Goal: Complete application form: Complete application form

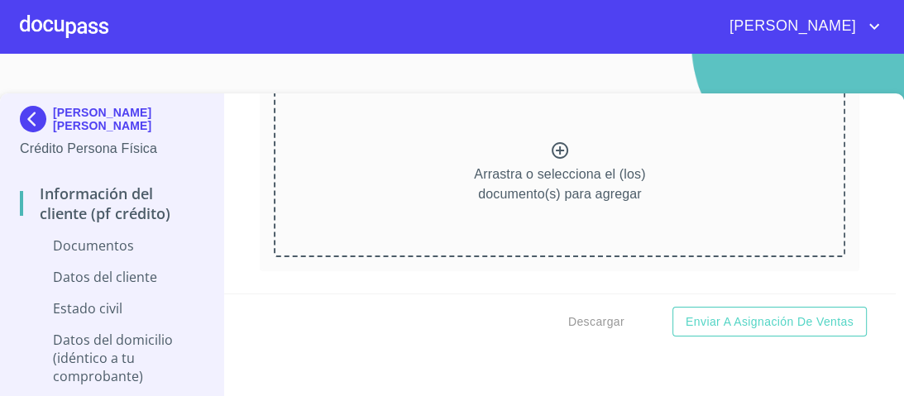
scroll to position [265, 0]
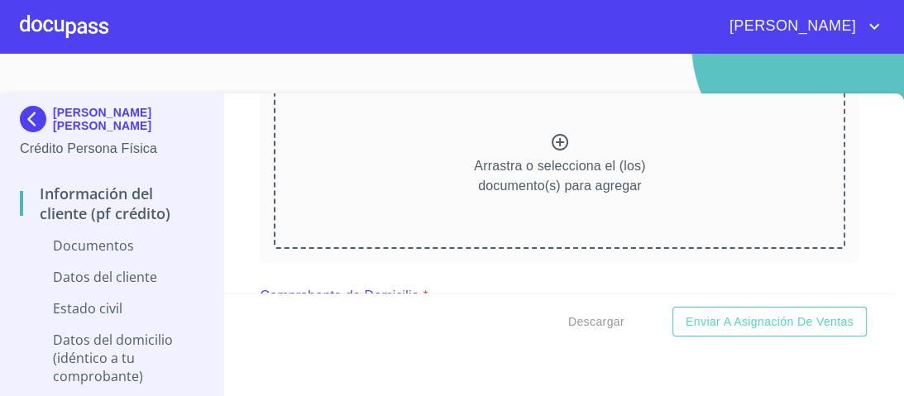
click at [550, 140] on icon at bounding box center [560, 142] width 20 height 20
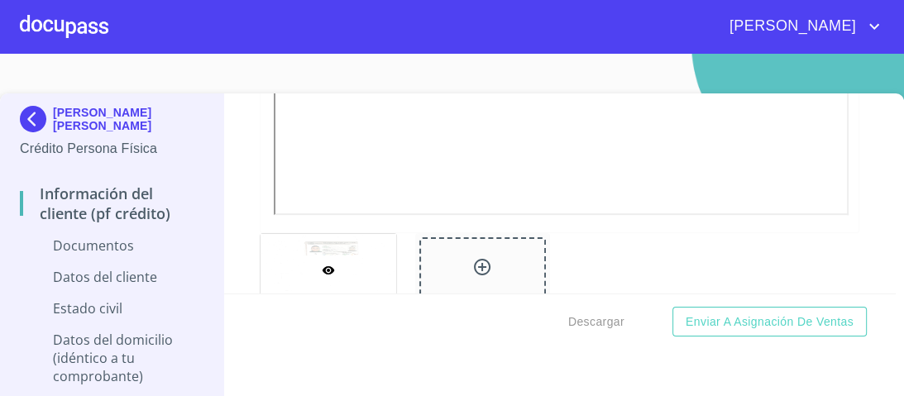
scroll to position [674, 0]
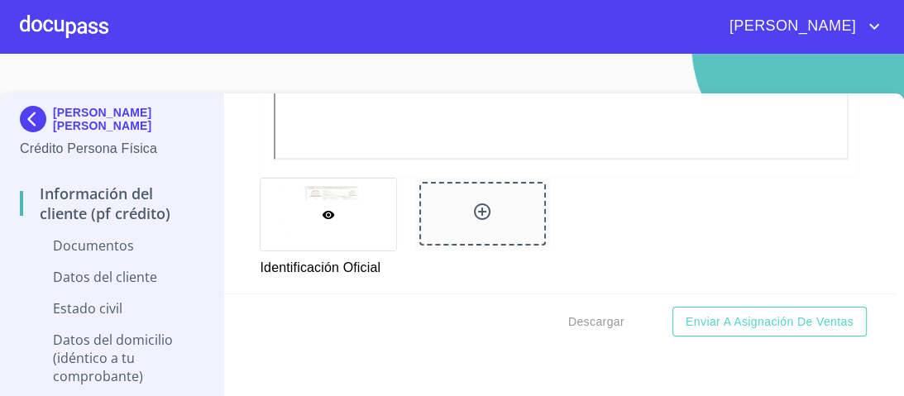
click at [476, 208] on icon at bounding box center [482, 212] width 20 height 20
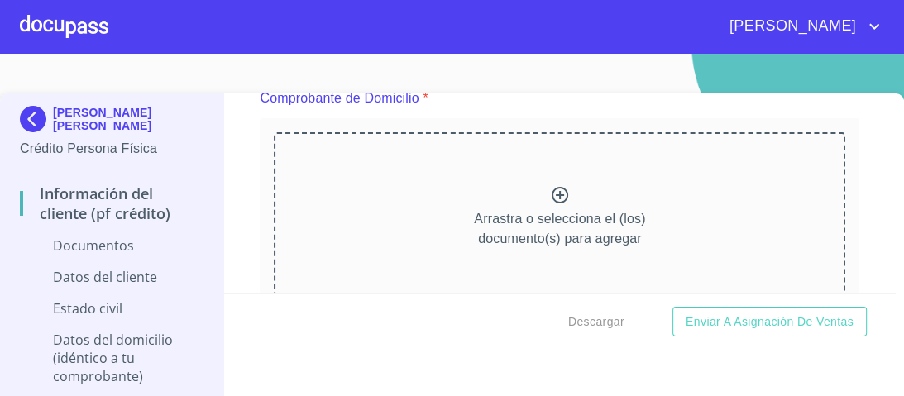
scroll to position [846, 0]
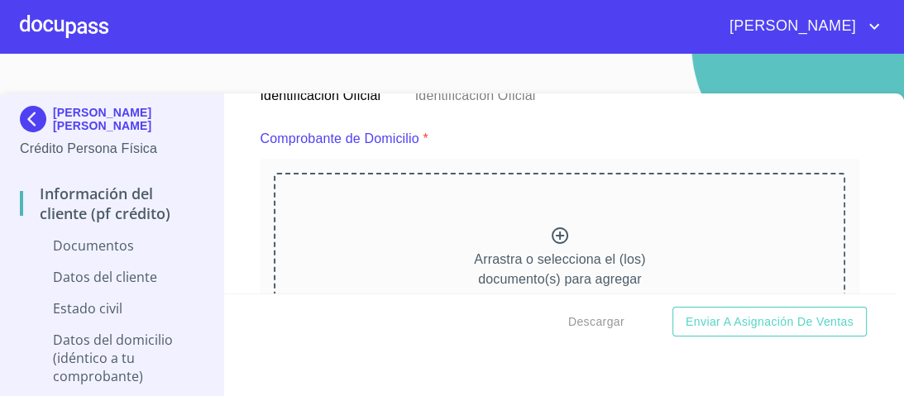
click at [550, 232] on icon at bounding box center [560, 236] width 20 height 20
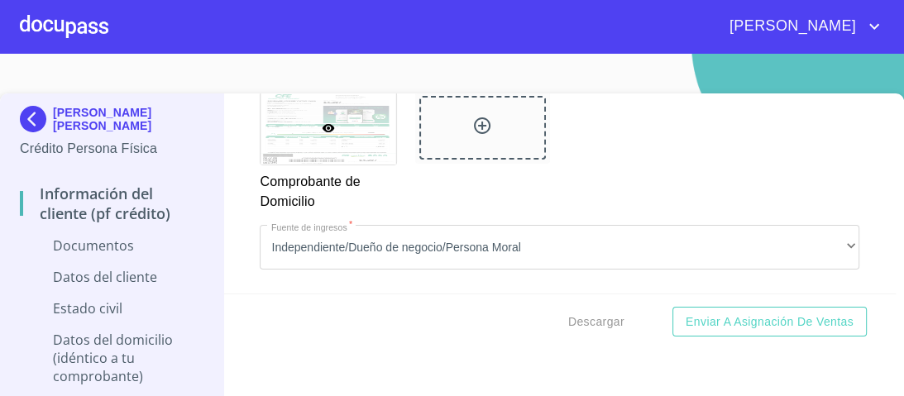
scroll to position [1581, 0]
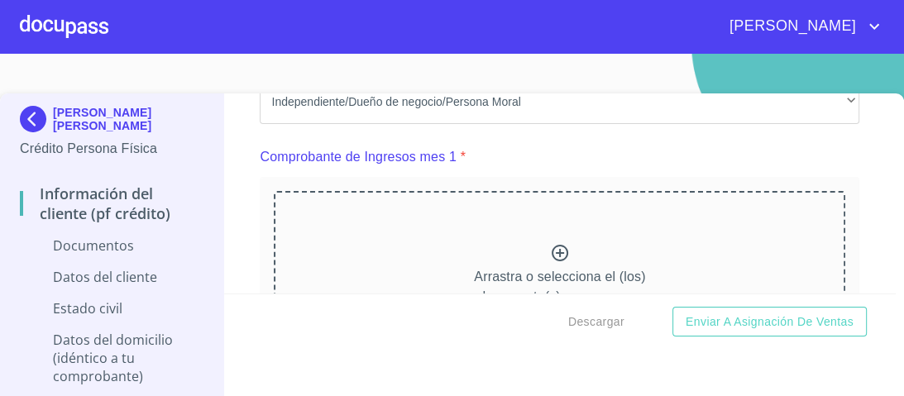
click at [552, 246] on icon at bounding box center [560, 253] width 17 height 17
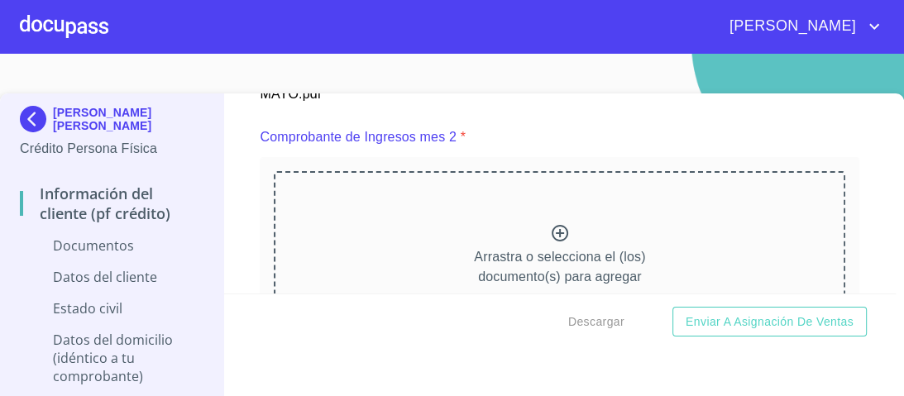
scroll to position [2243, 0]
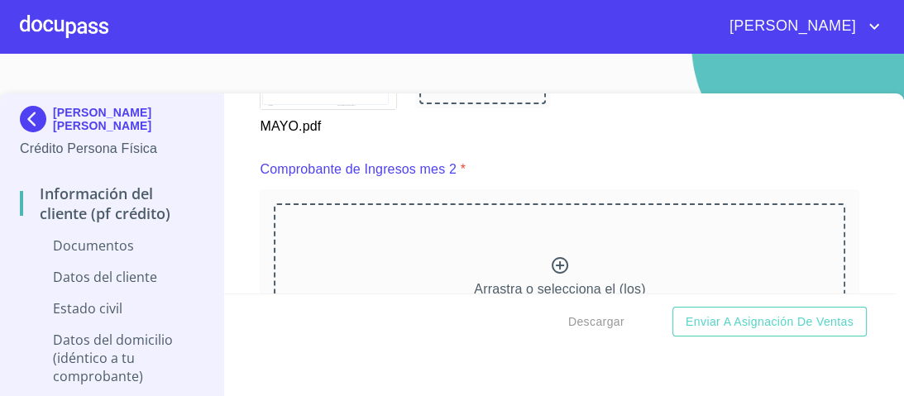
click at [550, 258] on icon at bounding box center [560, 266] width 20 height 20
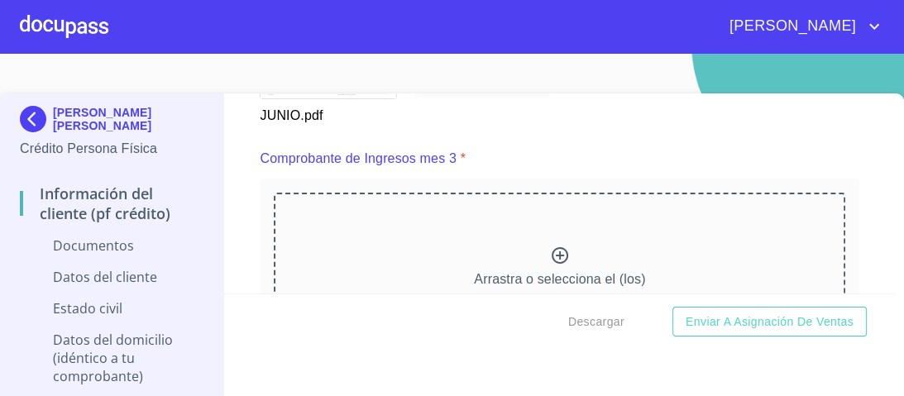
click at [550, 247] on icon at bounding box center [560, 256] width 20 height 20
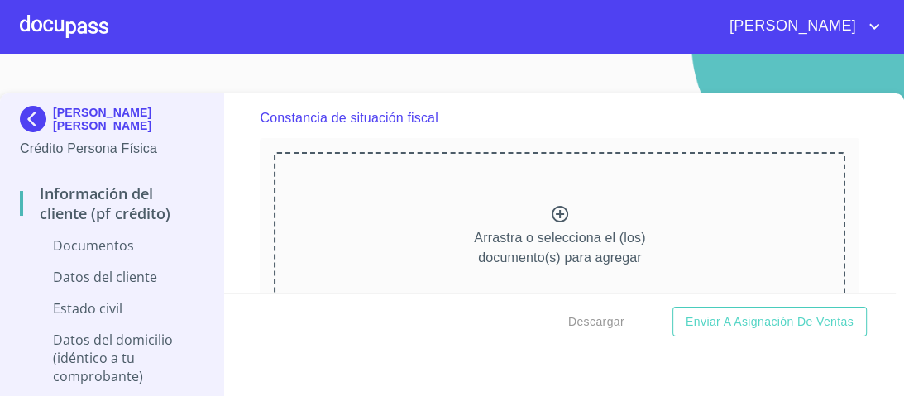
scroll to position [3986, 0]
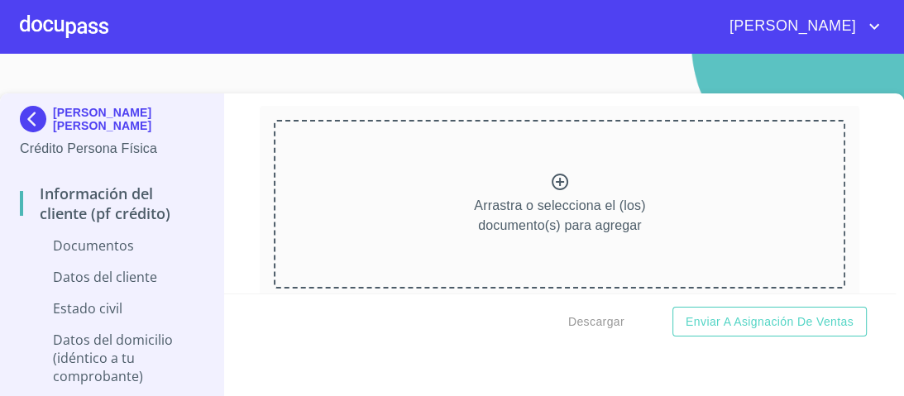
click at [552, 174] on icon at bounding box center [560, 182] width 17 height 17
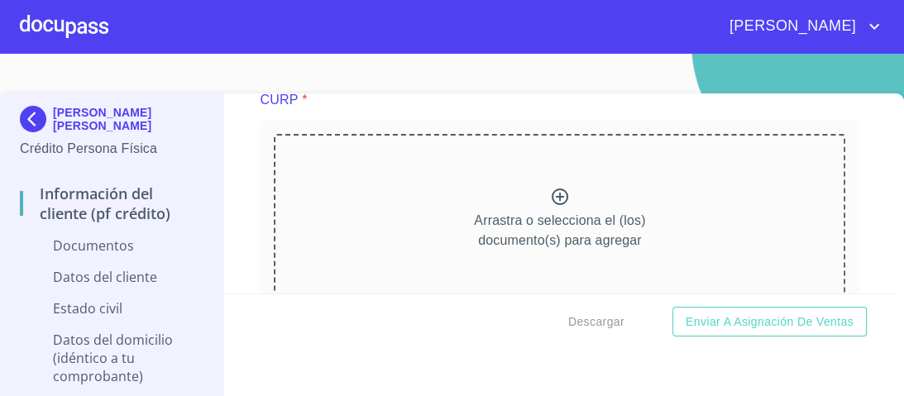
scroll to position [3655, 0]
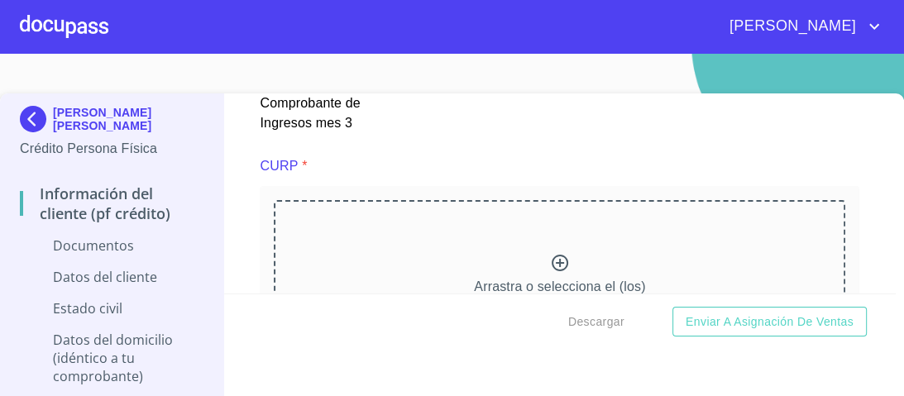
click at [552, 255] on icon at bounding box center [560, 263] width 17 height 17
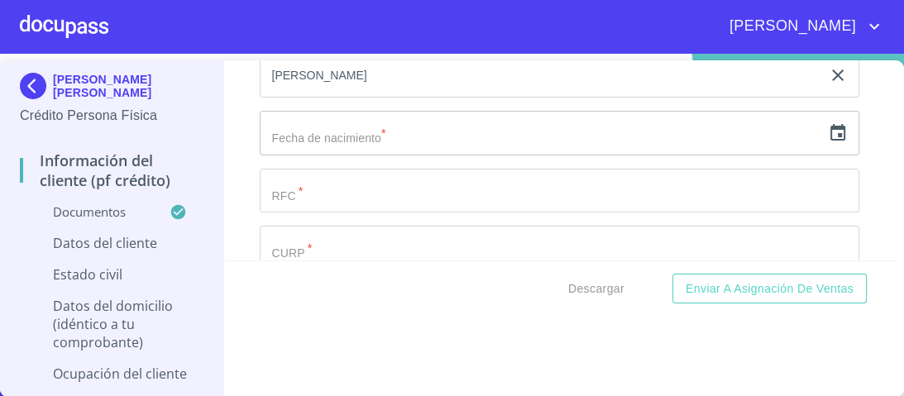
scroll to position [5336, 0]
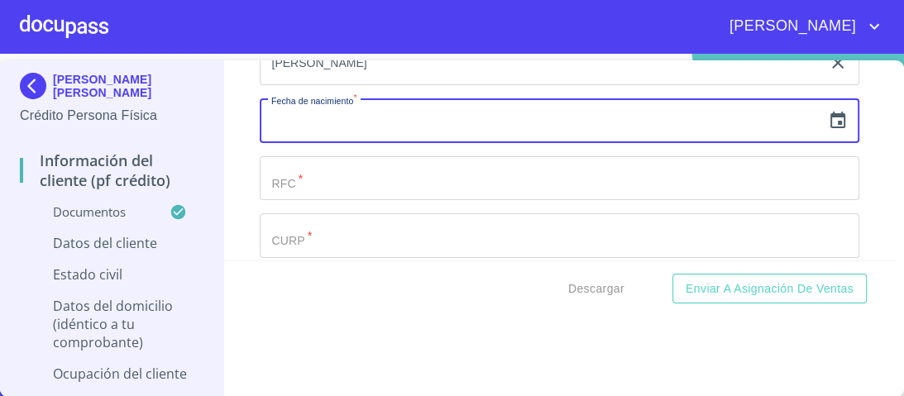
click at [364, 113] on input "text" at bounding box center [541, 120] width 562 height 45
click at [432, 116] on input "text" at bounding box center [541, 120] width 562 height 45
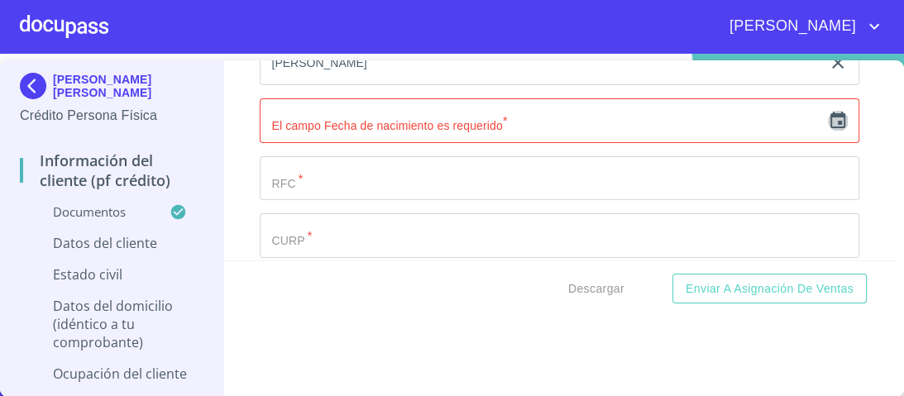
click at [828, 111] on icon "button" at bounding box center [838, 121] width 20 height 20
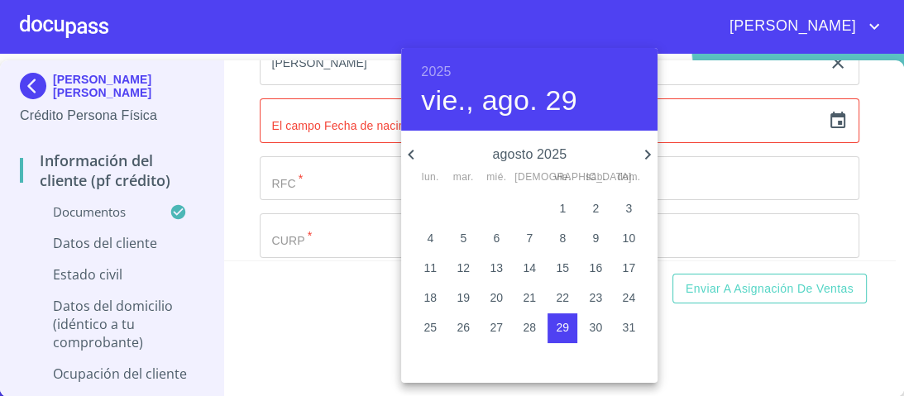
click at [440, 69] on h6 "2025" at bounding box center [436, 71] width 30 height 23
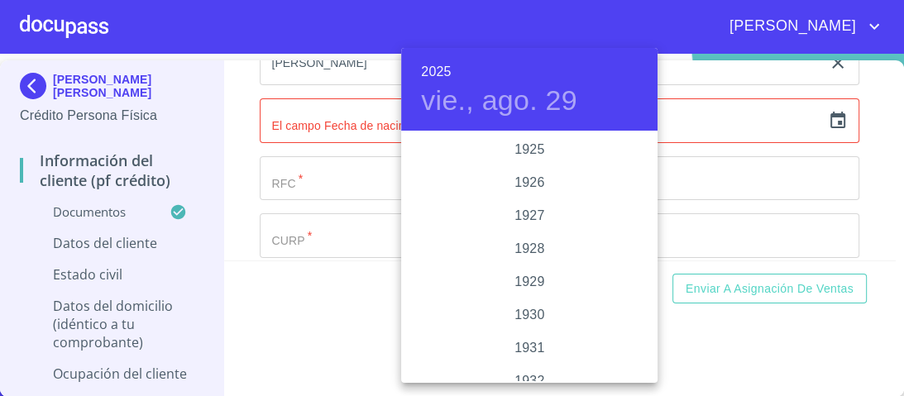
scroll to position [3210, 0]
click at [652, 133] on div "1925 1926 1927 1928 1929 1930 1931 1932 1933 1934 1935 1936 1937 1938 1939 1940…" at bounding box center [529, 257] width 256 height 248
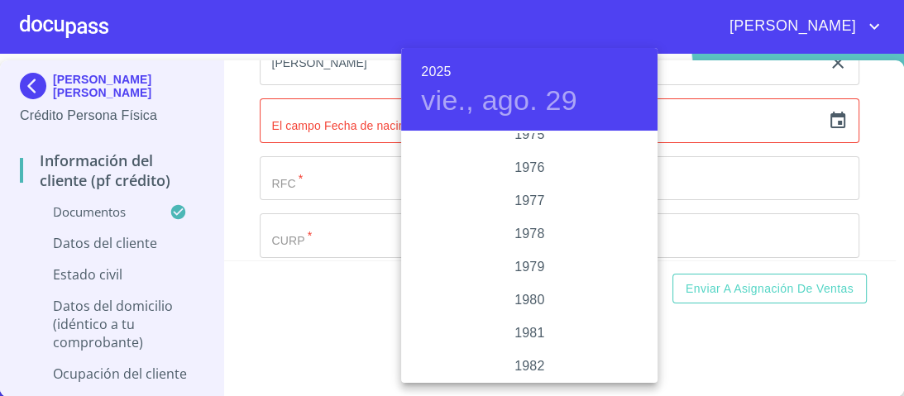
scroll to position [1643, 0]
click at [531, 162] on div "1975" at bounding box center [529, 161] width 256 height 33
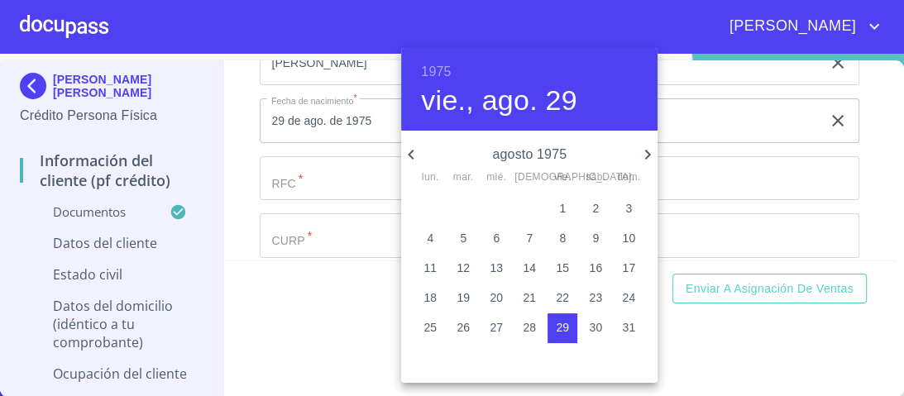
click at [414, 153] on icon "button" at bounding box center [411, 155] width 20 height 20
click at [410, 150] on icon "button" at bounding box center [411, 155] width 20 height 20
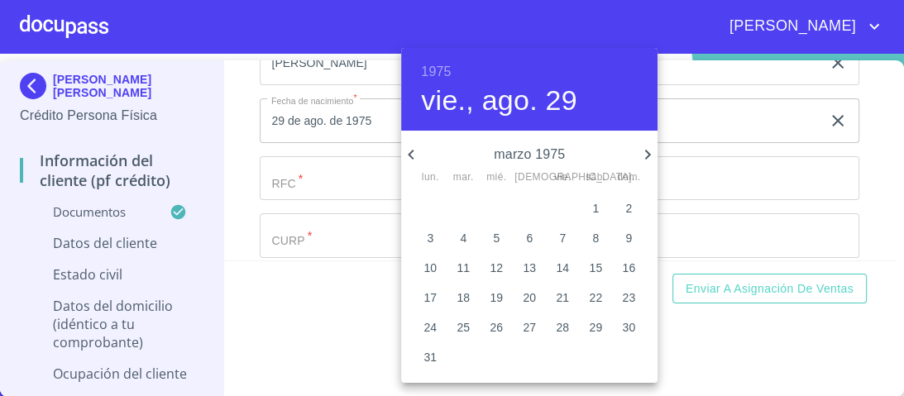
click at [410, 150] on icon "button" at bounding box center [411, 155] width 20 height 20
click at [564, 297] on p "21" at bounding box center [562, 298] width 13 height 17
type input "21 de feb. de 1975"
click at [713, 111] on div at bounding box center [452, 198] width 904 height 396
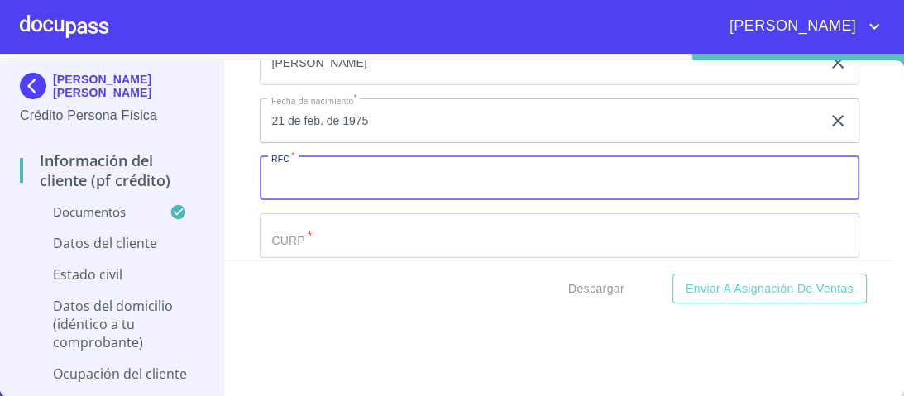
click at [283, 171] on input "Documento de identificación.   *" at bounding box center [560, 178] width 600 height 45
type input "GOJV750221P69"
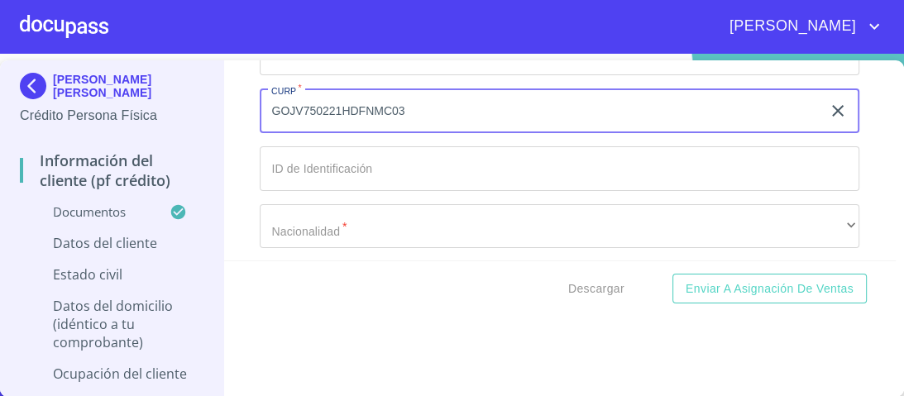
scroll to position [5469, 0]
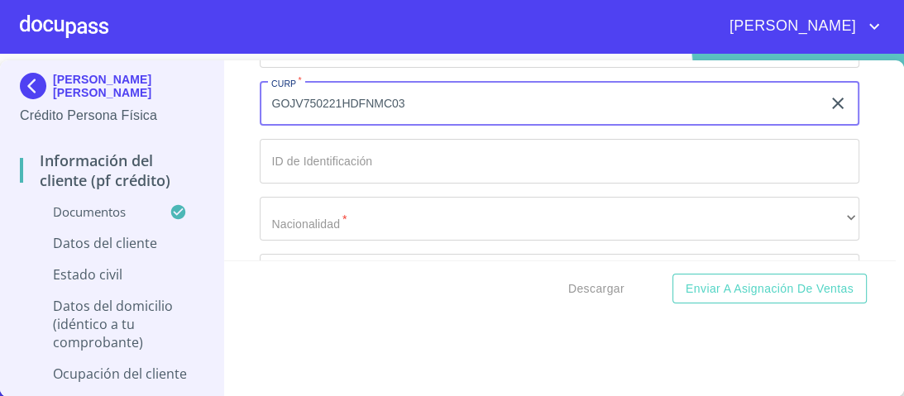
type input "GOJV750221HDFNMC03"
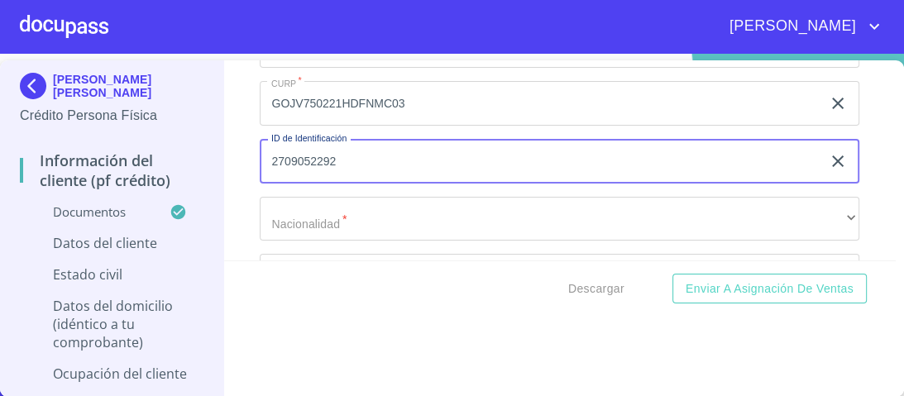
type input "2709052292"
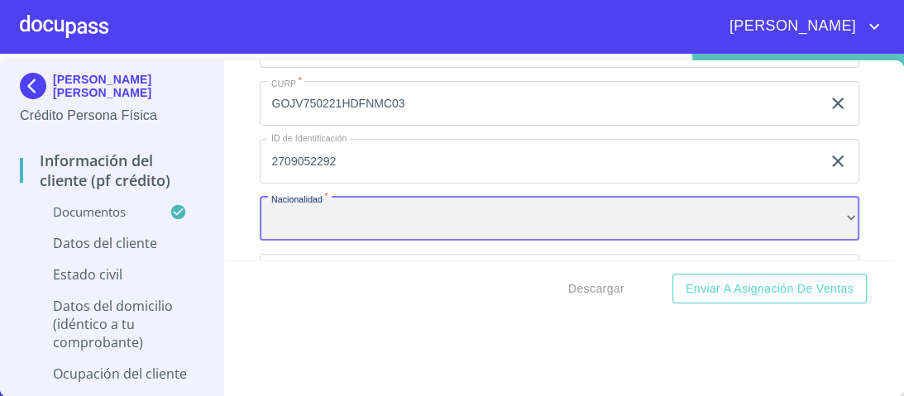
click at [364, 197] on div "​" at bounding box center [560, 219] width 600 height 45
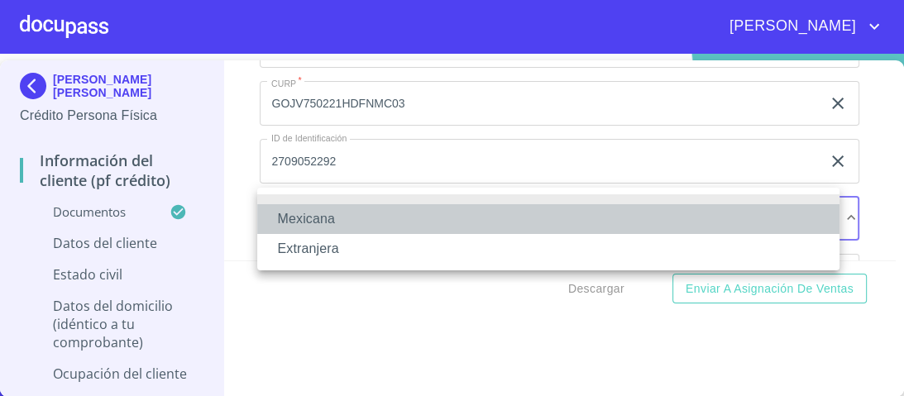
click at [326, 219] on li "Mexicana" at bounding box center [548, 219] width 582 height 30
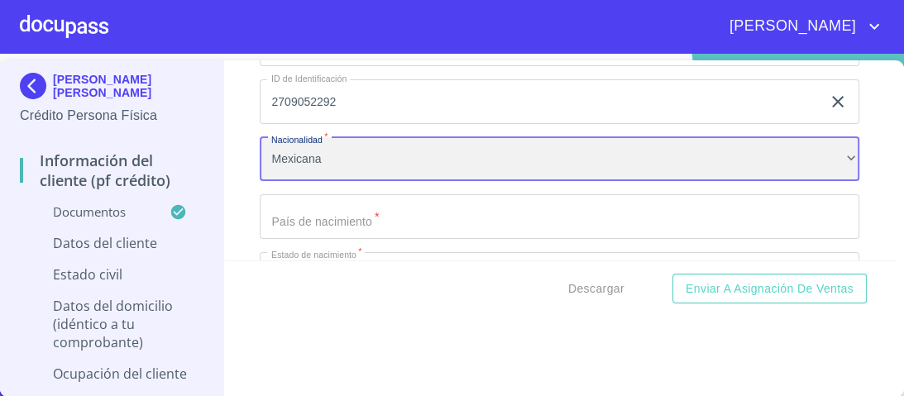
scroll to position [5601, 0]
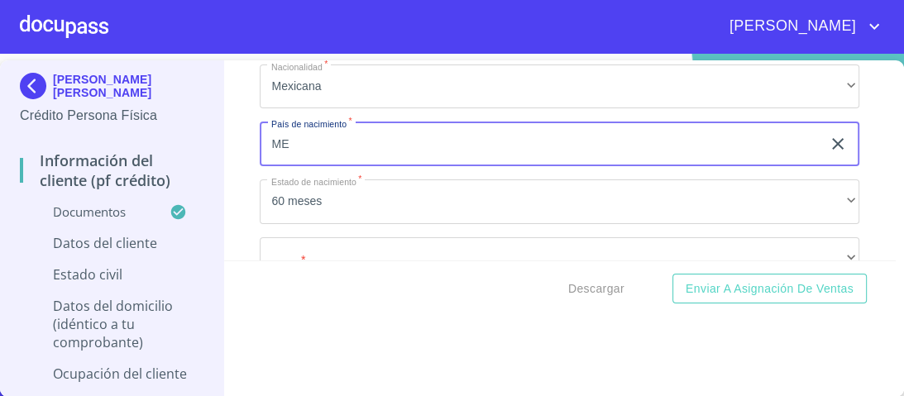
type input "[GEOGRAPHIC_DATA]"
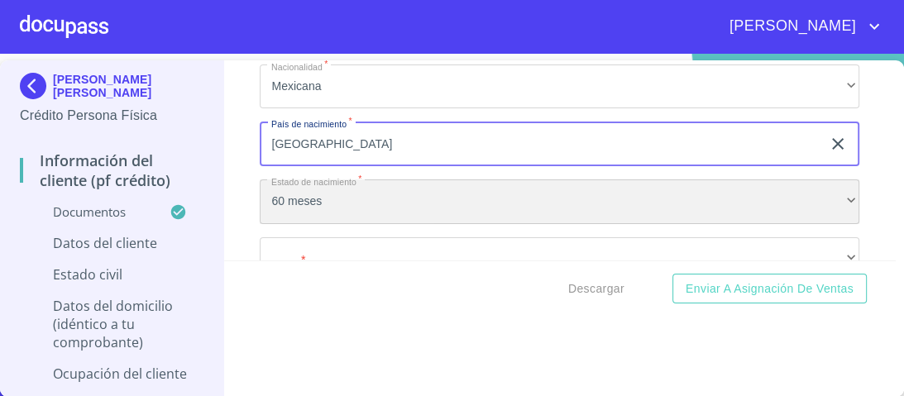
click at [835, 187] on div "60 meses" at bounding box center [560, 202] width 600 height 45
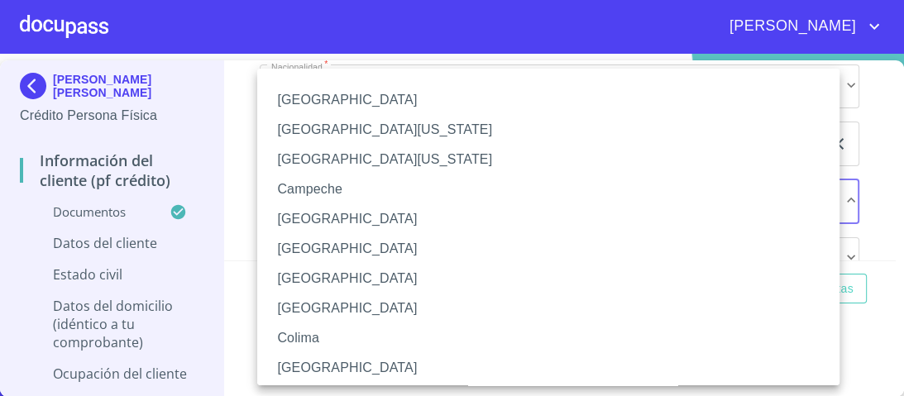
click at [361, 280] on li "[GEOGRAPHIC_DATA]" at bounding box center [553, 279] width 592 height 30
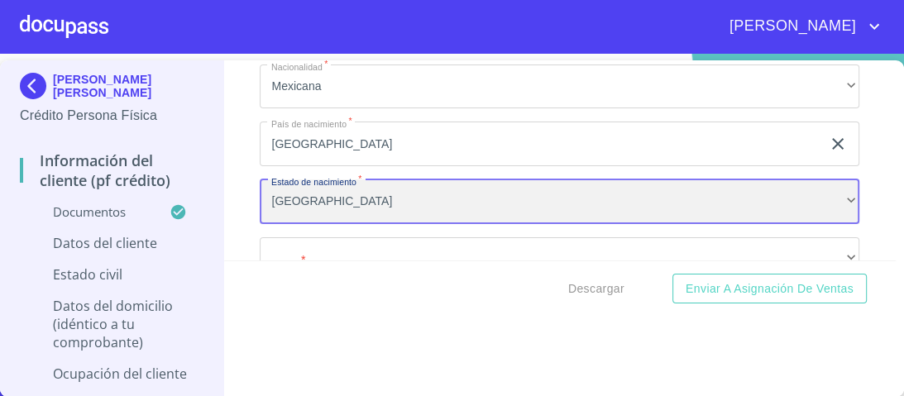
scroll to position [5667, 0]
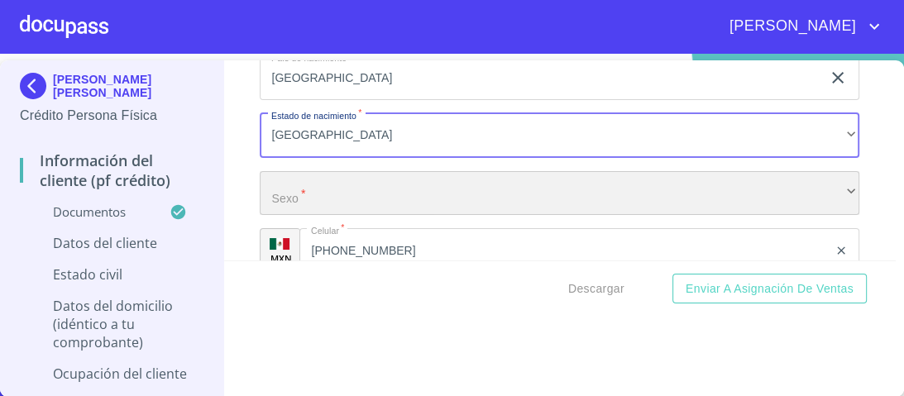
click at [294, 177] on div "​" at bounding box center [560, 193] width 600 height 45
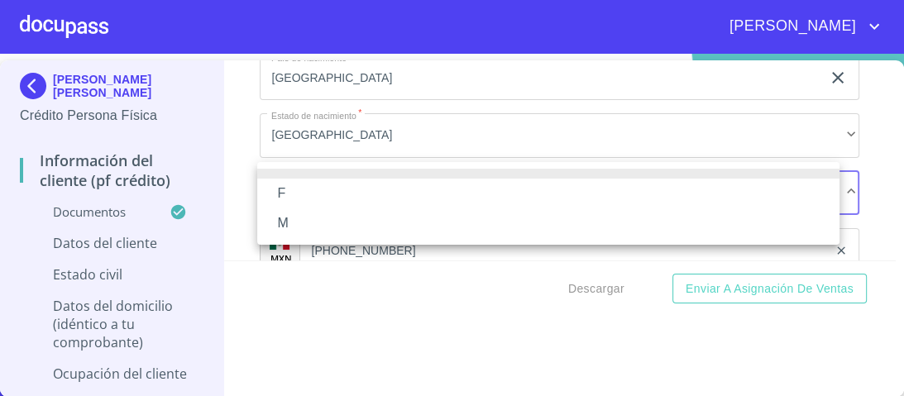
click at [288, 224] on li "M" at bounding box center [548, 223] width 582 height 30
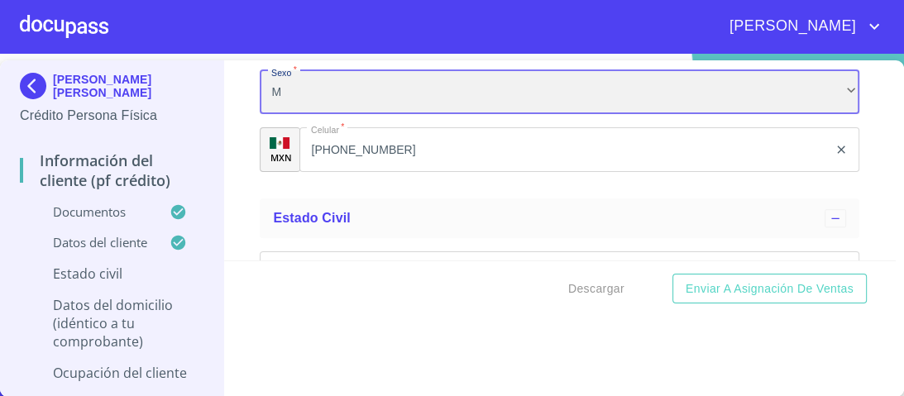
scroll to position [5800, 0]
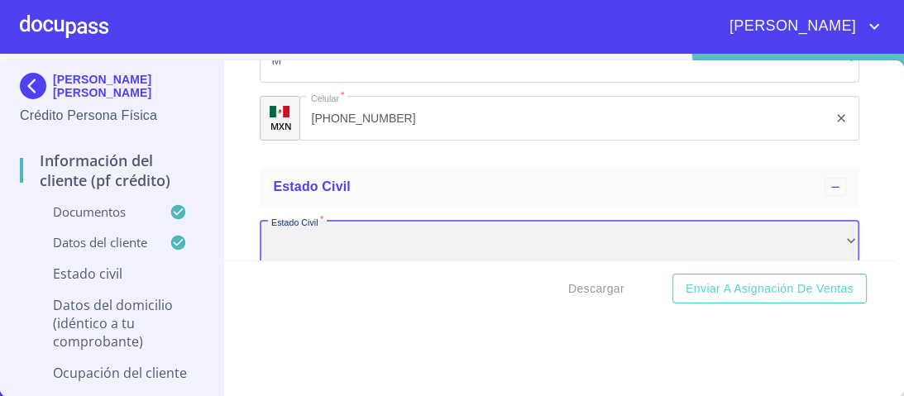
click at [330, 238] on div "​" at bounding box center [560, 242] width 600 height 45
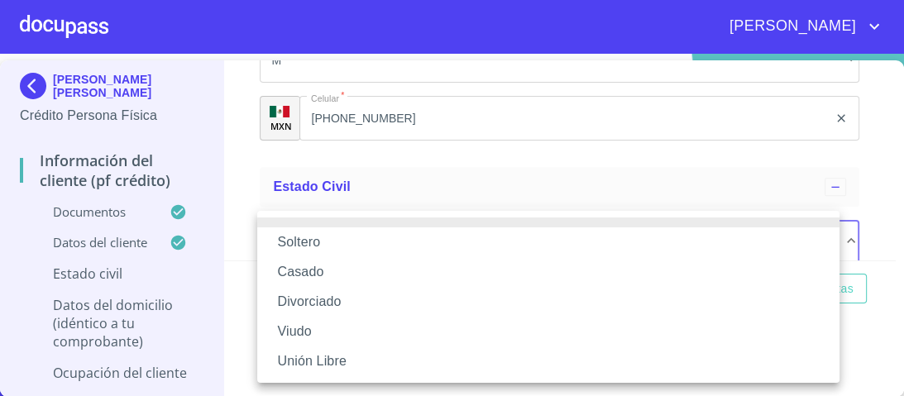
click at [306, 275] on li "Casado" at bounding box center [548, 272] width 582 height 30
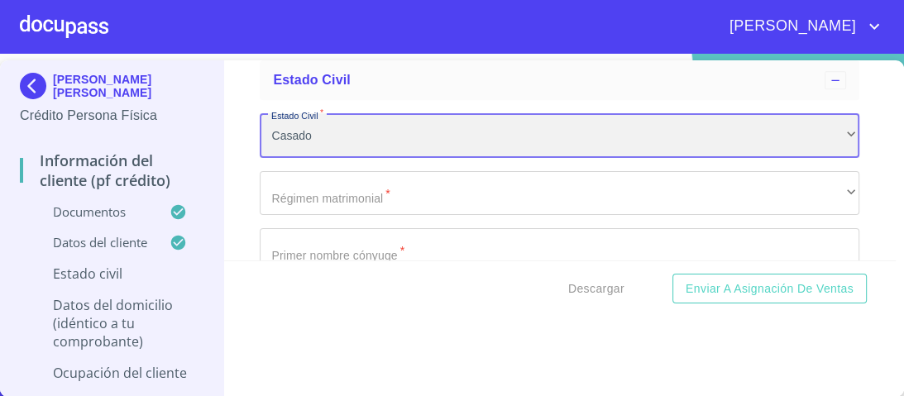
scroll to position [5932, 0]
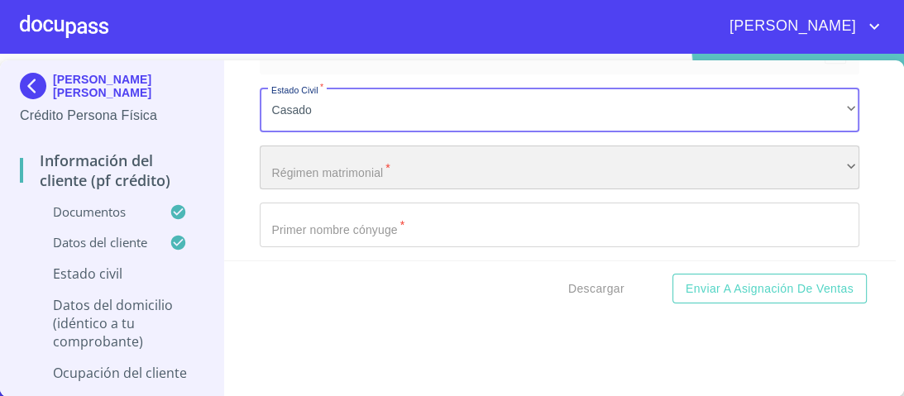
click at [351, 156] on div "​" at bounding box center [560, 168] width 600 height 45
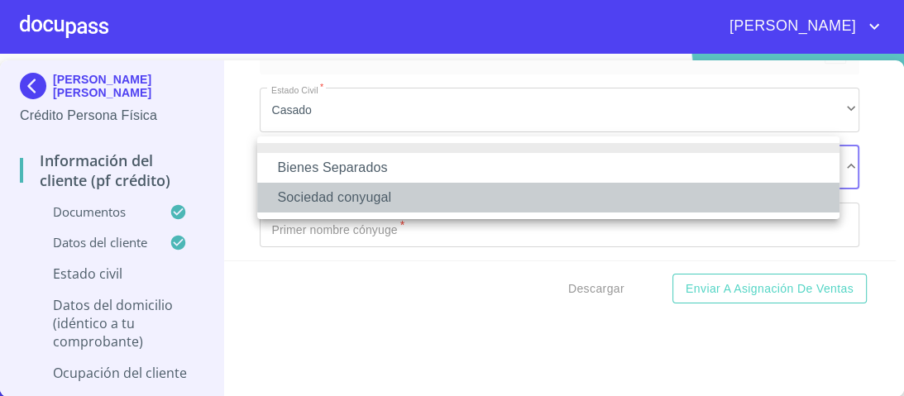
click at [360, 200] on li "Sociedad conyugal" at bounding box center [548, 198] width 582 height 30
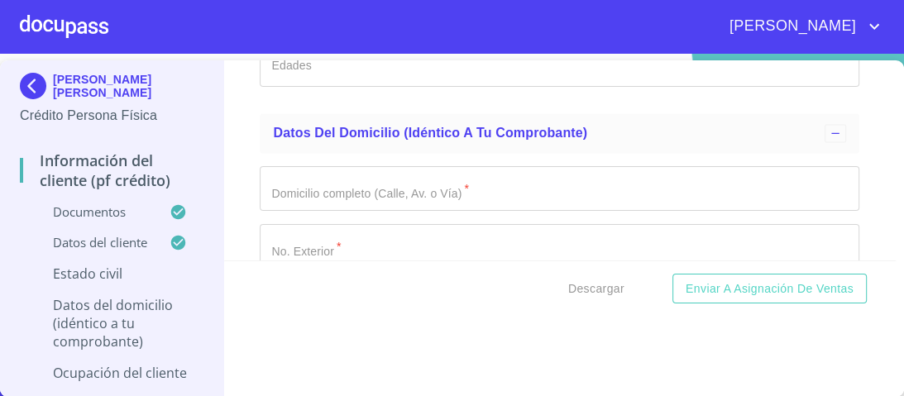
scroll to position [6395, 0]
